Goal: Task Accomplishment & Management: Manage account settings

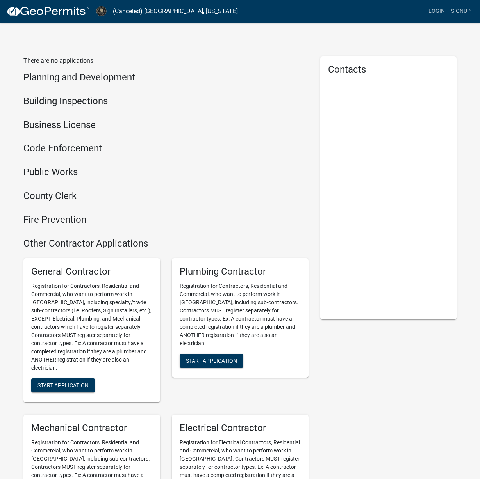
click at [40, 101] on h4 "Building Inspections" at bounding box center [165, 101] width 285 height 11
click at [440, 11] on link "Login" at bounding box center [436, 11] width 23 height 15
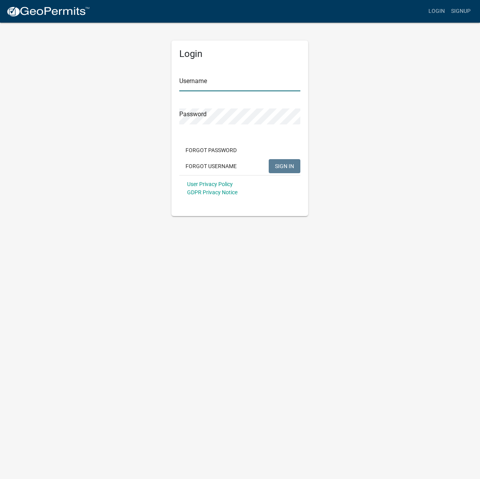
type input "Davidfowler"
click at [278, 166] on span "SIGN IN" at bounding box center [284, 166] width 19 height 6
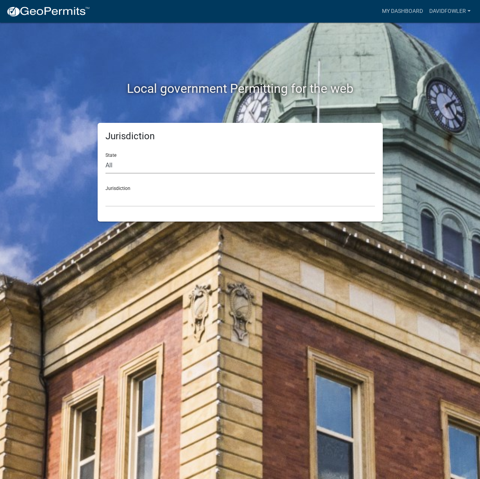
click at [120, 167] on select "All [US_STATE] [US_STATE] [US_STATE] [US_STATE] [US_STATE] [US_STATE] [US_STATE…" at bounding box center [239, 166] width 269 height 16
select select "[US_STATE]"
click at [105, 158] on select "All [US_STATE] [US_STATE] [US_STATE] [US_STATE] [US_STATE] [US_STATE] [US_STATE…" at bounding box center [239, 166] width 269 height 16
click at [132, 201] on select "[GEOGRAPHIC_DATA], [US_STATE][PERSON_NAME][GEOGRAPHIC_DATA], [US_STATE][PERSON_…" at bounding box center [239, 199] width 269 height 16
click at [449, 11] on link "Davidfowler" at bounding box center [450, 11] width 48 height 15
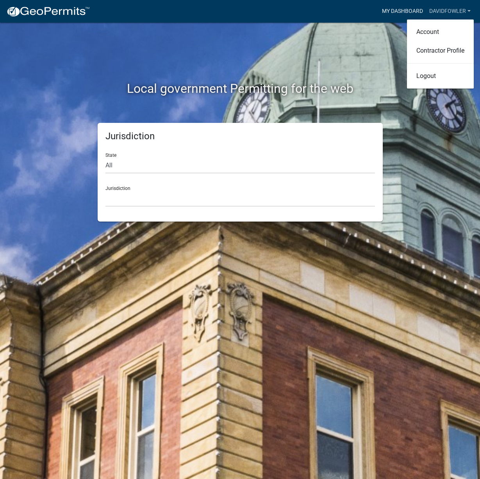
click at [396, 11] on link "My Dashboard" at bounding box center [402, 11] width 47 height 15
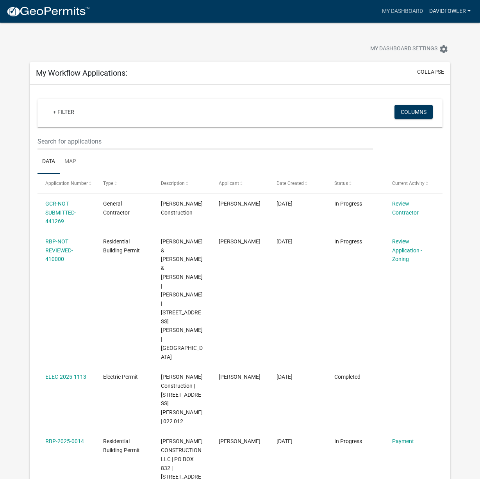
click at [468, 12] on link "Davidfowler" at bounding box center [450, 11] width 48 height 15
click at [358, 56] on div "My Dashboard Settings settings" at bounding box center [366, 49] width 180 height 17
click at [408, 9] on link "My Dashboard" at bounding box center [402, 11] width 47 height 15
click at [444, 48] on icon "settings" at bounding box center [443, 49] width 9 height 9
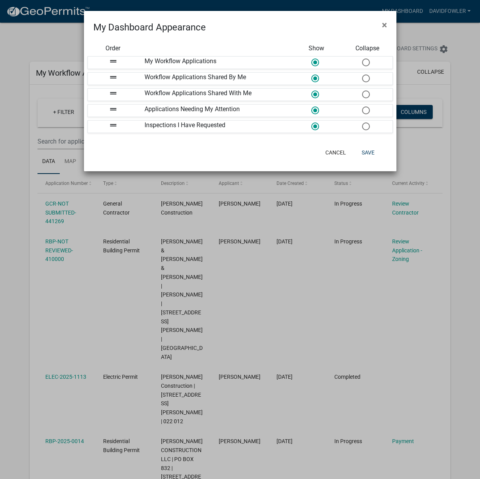
click at [423, 27] on ngb-modal-window "My Dashboard Appearance × Order Show Collapse drag_handle My Workflow Applicati…" at bounding box center [240, 239] width 480 height 479
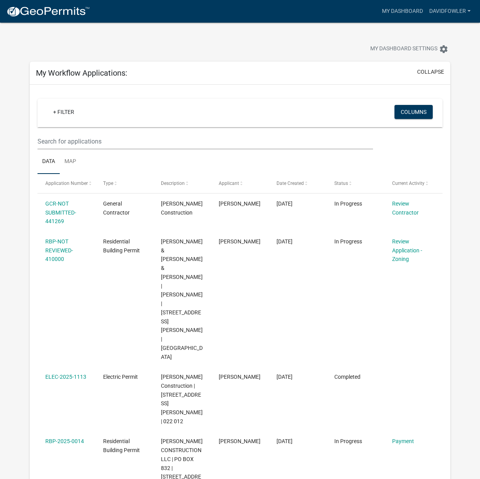
click at [58, 11] on img at bounding box center [48, 12] width 84 height 12
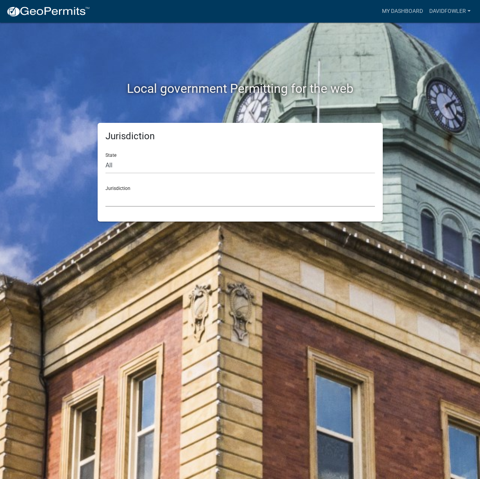
click at [119, 196] on select "[GEOGRAPHIC_DATA], [US_STATE] [GEOGRAPHIC_DATA], [US_STATE][PERSON_NAME][GEOGRA…" at bounding box center [239, 199] width 269 height 16
